Goal: Task Accomplishment & Management: Manage account settings

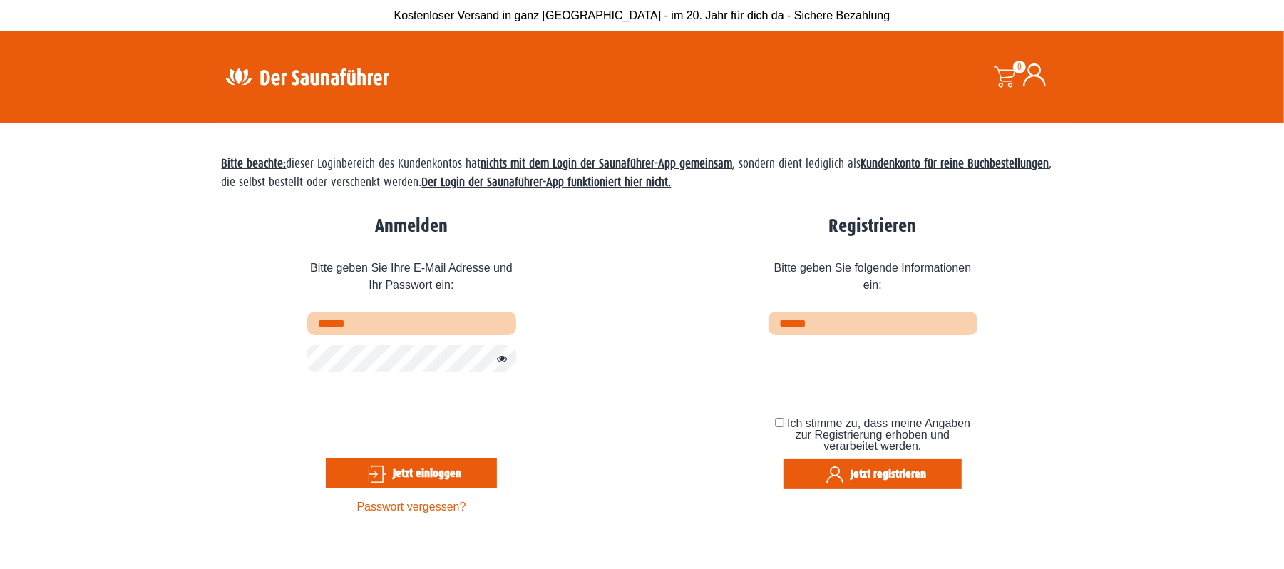
click at [463, 312] on input "******" at bounding box center [411, 324] width 209 height 24
type input "**********"
click at [409, 469] on button "Jetzt einloggen" at bounding box center [411, 474] width 171 height 30
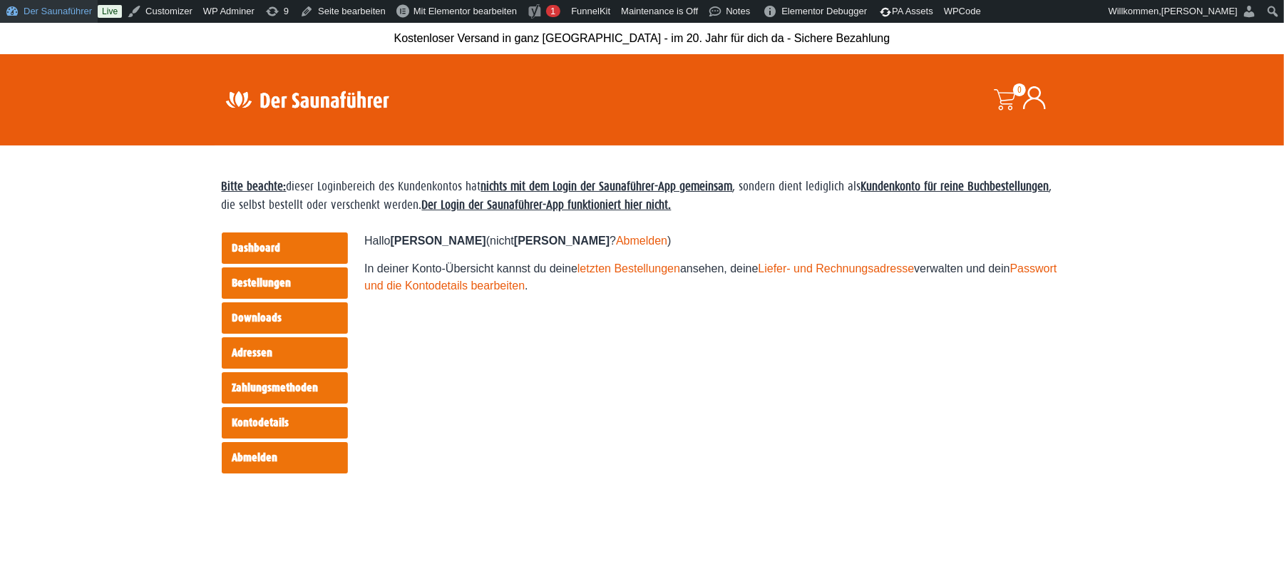
click at [54, 18] on link "Der Saunaführer" at bounding box center [49, 11] width 98 height 23
